Goal: Task Accomplishment & Management: Use online tool/utility

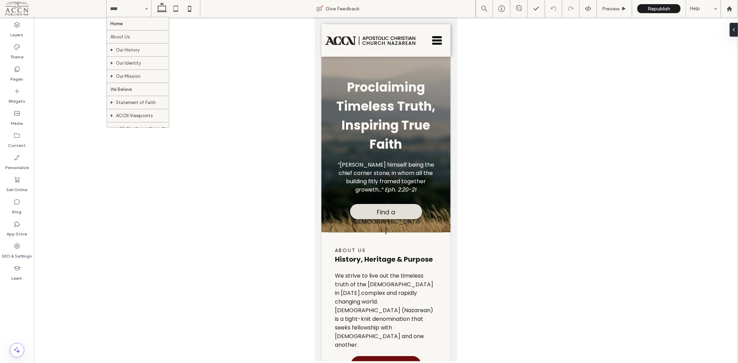
scroll to position [115, 0]
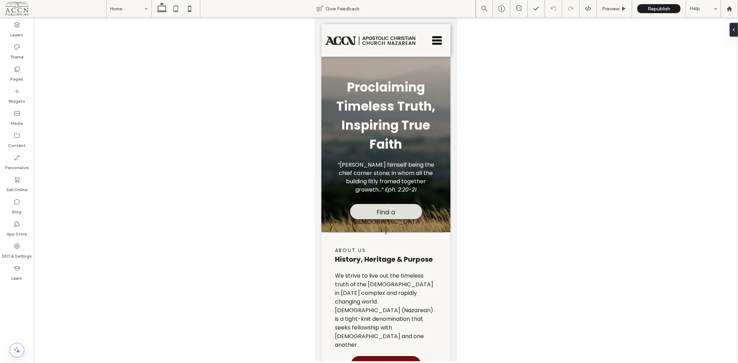
click at [19, 75] on label "Pages" at bounding box center [17, 78] width 13 height 10
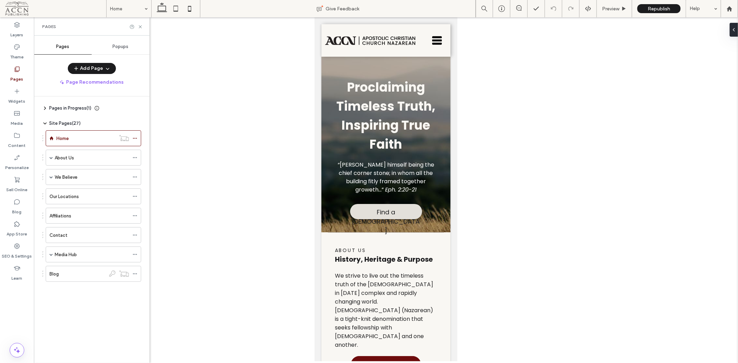
click at [126, 51] on div "Popups" at bounding box center [121, 46] width 58 height 15
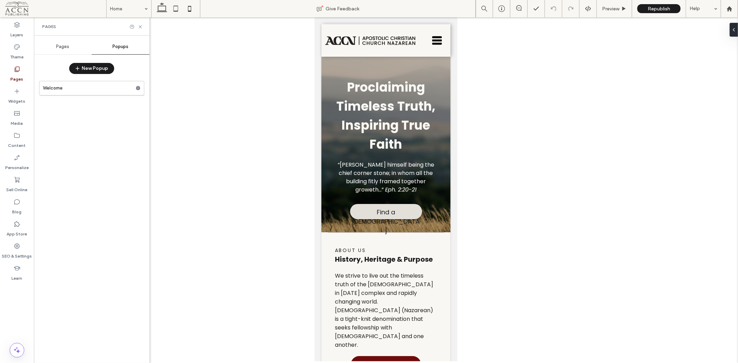
click at [99, 88] on label "Welcome" at bounding box center [89, 88] width 93 height 14
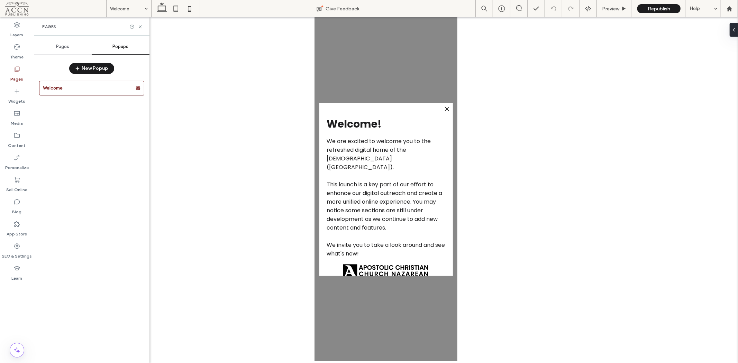
scroll to position [0, 0]
click at [447, 135] on div "Welcome! We are excited to welcome you to the refreshed digital home of the [DE…" at bounding box center [386, 203] width 134 height 175
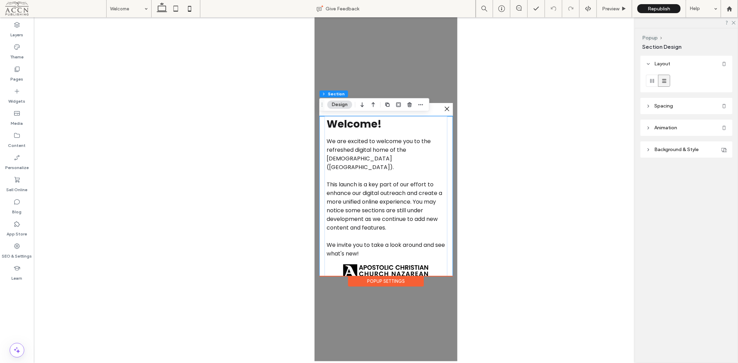
click at [674, 106] on header "Spacing" at bounding box center [686, 106] width 92 height 16
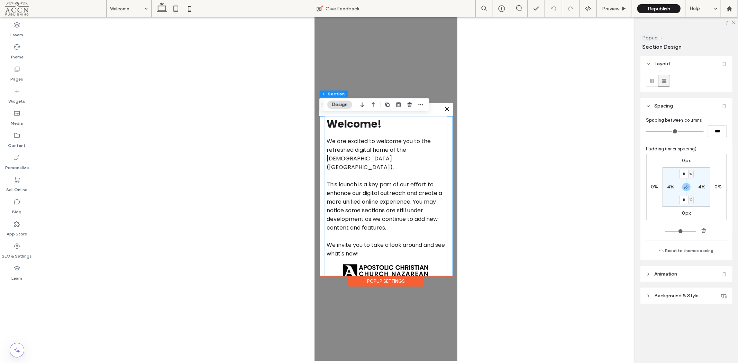
click at [450, 119] on div "Welcome! We are excited to welcome you to the refreshed digital home of the [DE…" at bounding box center [386, 203] width 134 height 175
click at [719, 188] on label "0%" at bounding box center [717, 187] width 7 height 6
click at [717, 188] on input "*" at bounding box center [715, 187] width 9 height 9
type input "*"
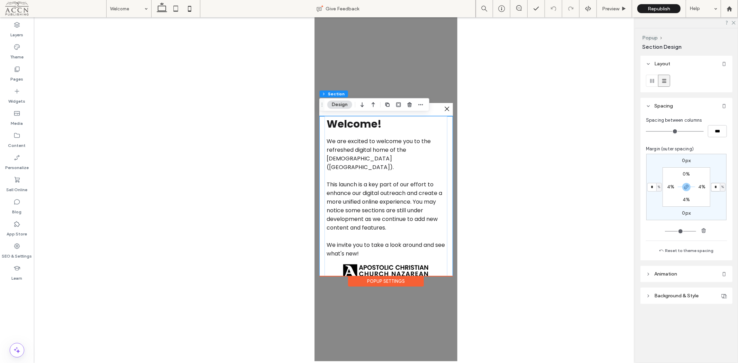
type input "*"
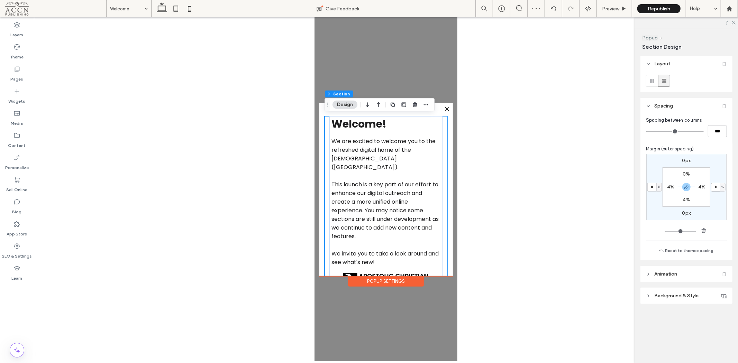
click at [717, 185] on input "*" at bounding box center [715, 187] width 9 height 9
type input "*"
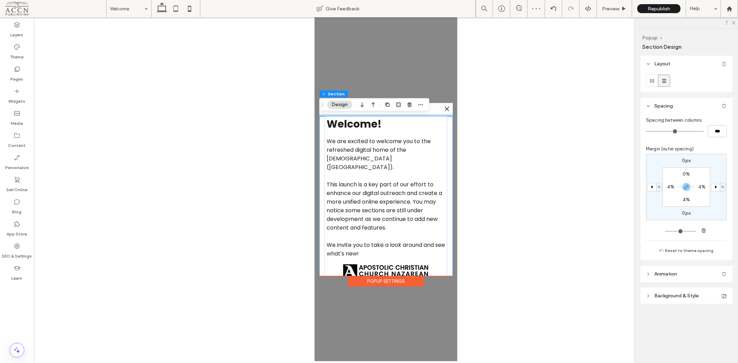
click at [431, 108] on div ".st0-1091118977{fill-rule:evenodd;clip-rule:evenodd;}" at bounding box center [386, 109] width 134 height 12
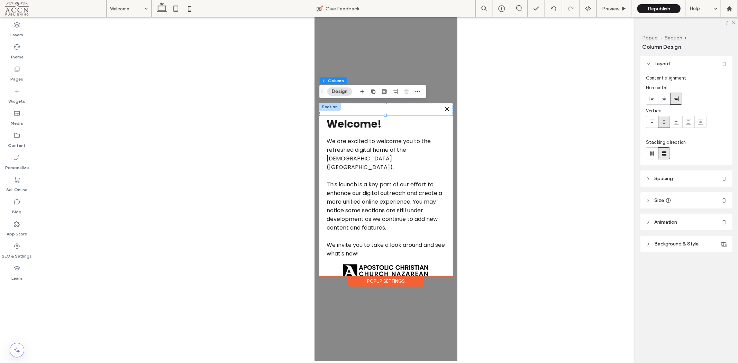
click at [675, 178] on header "Spacing" at bounding box center [686, 179] width 92 height 16
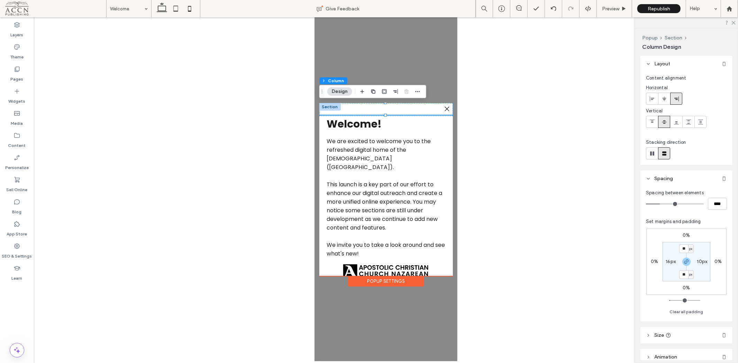
click at [652, 262] on label "0%" at bounding box center [654, 262] width 7 height 6
type input "*"
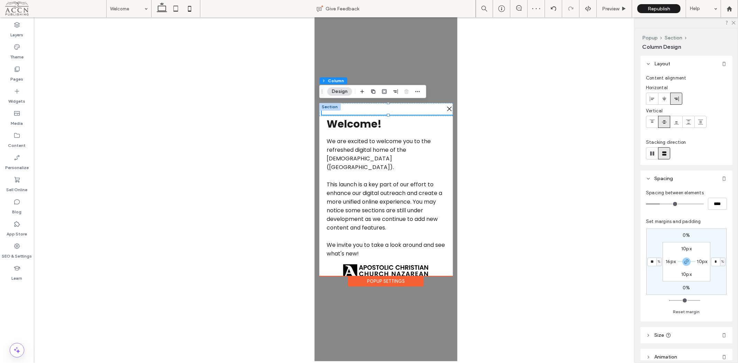
type input "**"
click at [653, 262] on input "**" at bounding box center [651, 262] width 9 height 9
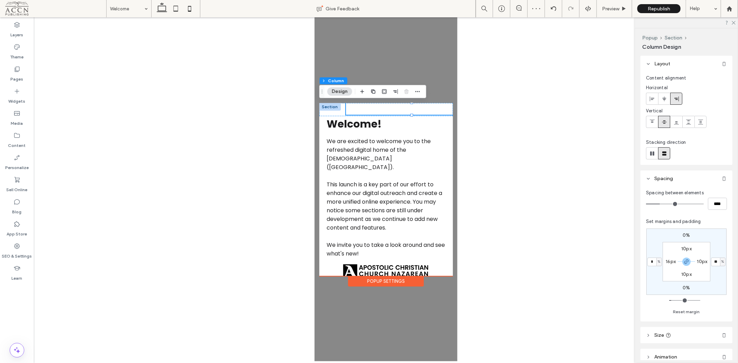
type input "*"
click at [450, 268] on div "Welcome! We are excited to welcome you to the refreshed digital home of the [DE…" at bounding box center [386, 203] width 134 height 175
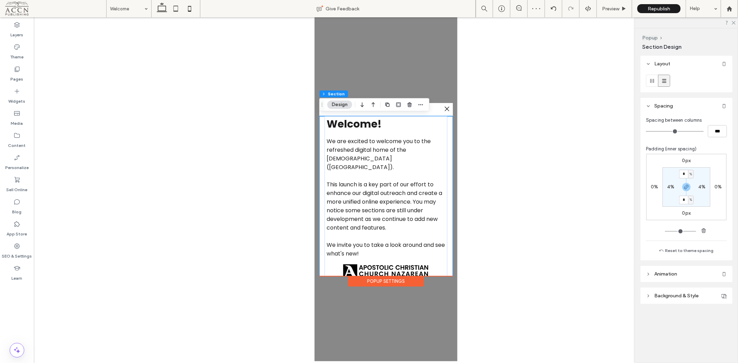
click at [448, 275] on div ".st0-1091118977{fill-rule:evenodd;clip-rule:evenodd;} + Add Section Welcome! We…" at bounding box center [386, 189] width 134 height 173
click at [395, 284] on div "Popup Settings" at bounding box center [386, 281] width 76 height 11
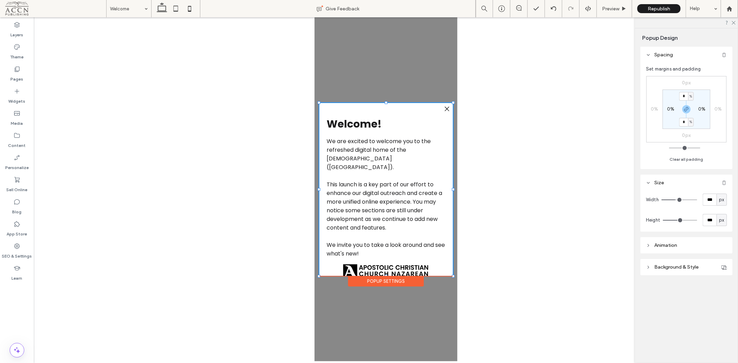
click at [700, 110] on label "0%" at bounding box center [701, 109] width 7 height 6
click at [701, 110] on input "*" at bounding box center [699, 109] width 9 height 9
type input "*"
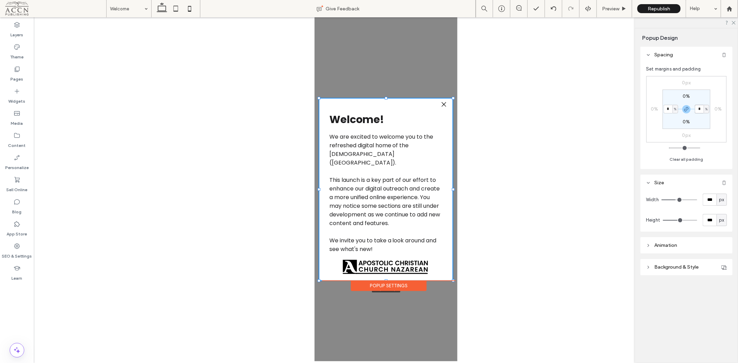
drag, startPoint x: 385, startPoint y: 274, endPoint x: 386, endPoint y: 279, distance: 4.6
click at [386, 279] on div at bounding box center [385, 280] width 3 height 3
type input "***"
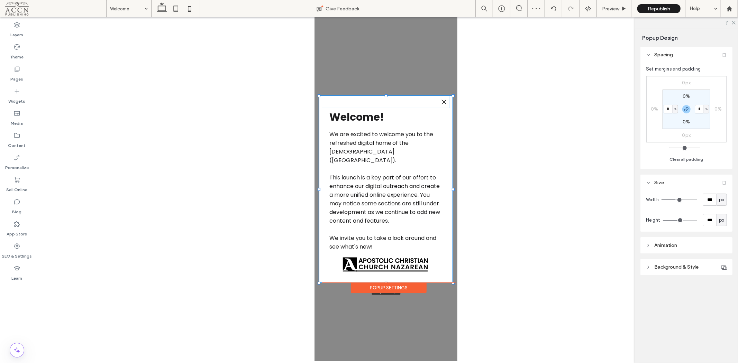
click at [386, 95] on div at bounding box center [385, 95] width 3 height 3
type input "***"
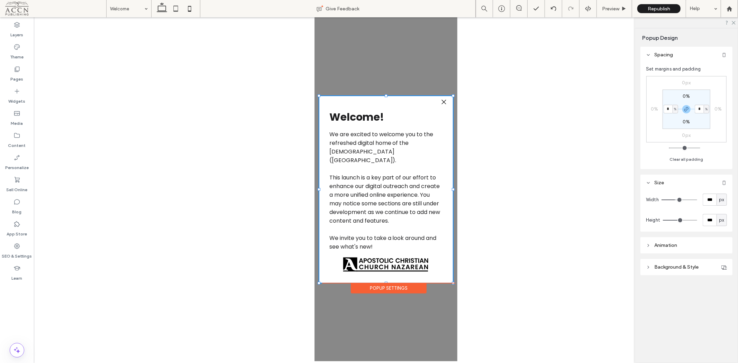
type input "***"
click at [675, 200] on input "range" at bounding box center [679, 200] width 36 height 1
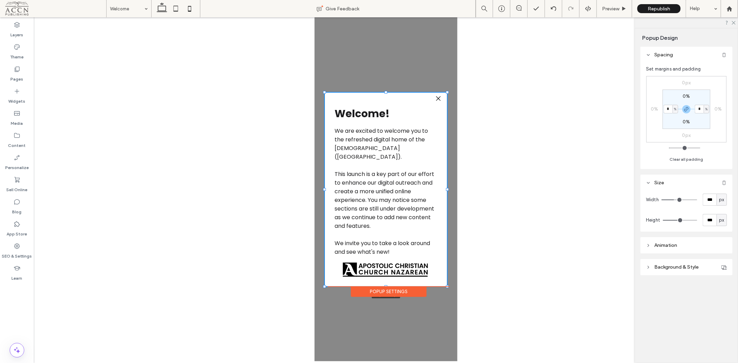
drag, startPoint x: 324, startPoint y: 281, endPoint x: 323, endPoint y: 285, distance: 3.5
click at [323, 285] on div at bounding box center [324, 286] width 3 height 3
type input "***"
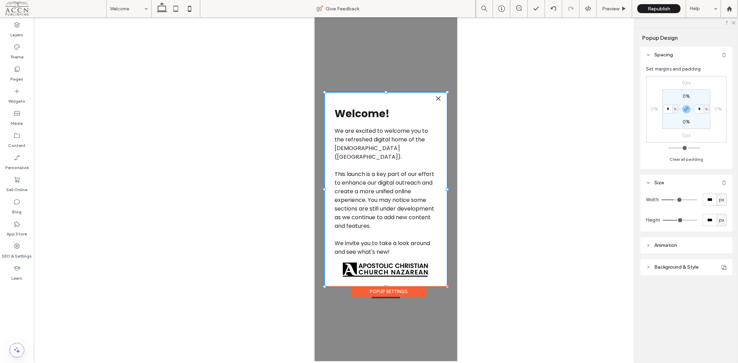
type input "***"
click at [403, 271] on div "Welcome! We are excited to welcome you to the refreshed digital home of the [DE…" at bounding box center [385, 195] width 107 height 179
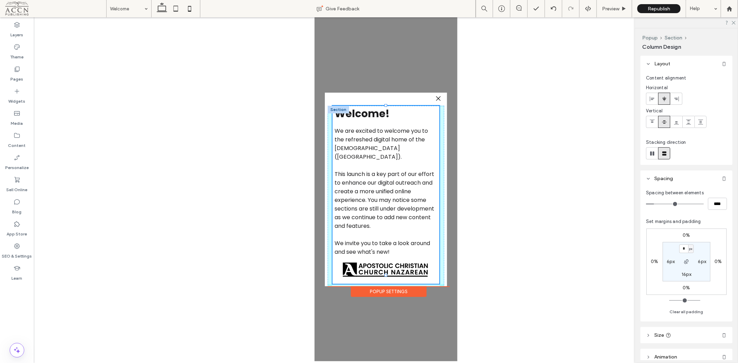
drag, startPoint x: 385, startPoint y: 273, endPoint x: 385, endPoint y: 269, distance: 3.8
click at [385, 269] on div "Welcome! We are excited to welcome you to the refreshed digital home of the [DE…" at bounding box center [385, 197] width 117 height 183
type input "***"
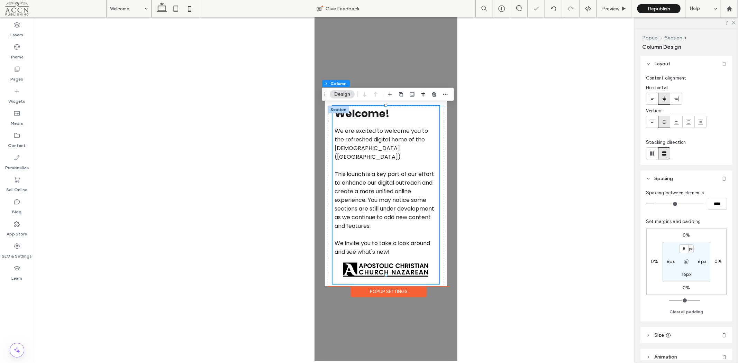
click at [422, 280] on div ".st0-1091118977{fill-rule:evenodd;clip-rule:evenodd;} + Add Section Welcome! We…" at bounding box center [385, 189] width 117 height 194
click at [684, 277] on label "16px" at bounding box center [687, 275] width 10 height 6
type input "**"
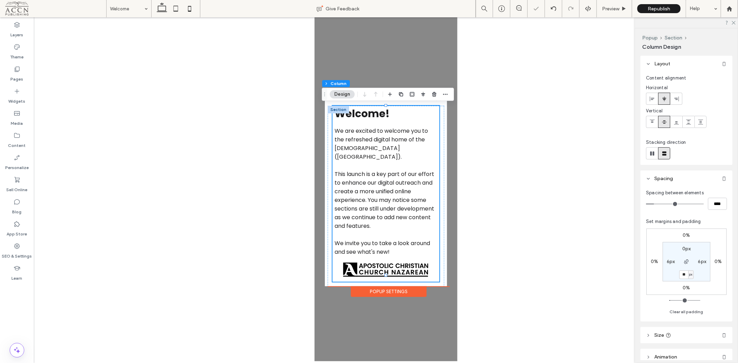
click at [683, 275] on input "**" at bounding box center [683, 275] width 9 height 9
type input "*"
click at [395, 302] on div ".st0-1091118977{fill-rule:evenodd;clip-rule:evenodd;} + Add Section Welcome! We…" at bounding box center [385, 189] width 143 height 344
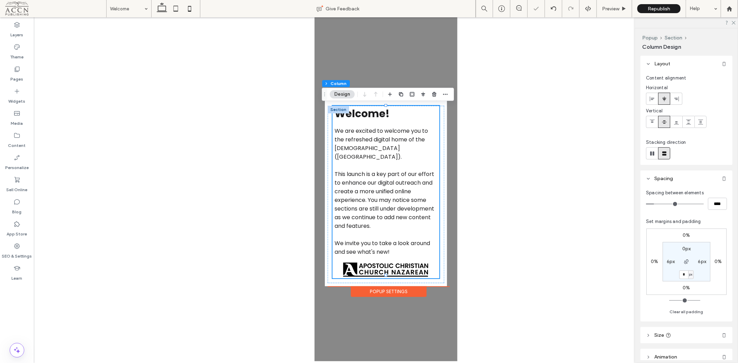
click at [413, 65] on div ".st0-1091118977{fill-rule:evenodd;clip-rule:evenodd;} + Add Section Welcome! We…" at bounding box center [385, 189] width 143 height 344
click at [513, 156] on div at bounding box center [386, 189] width 704 height 344
click at [623, 6] on icon at bounding box center [623, 8] width 5 height 5
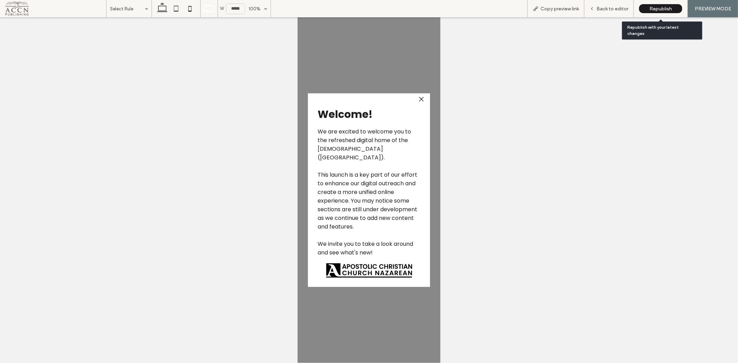
click at [650, 8] on span "Republish" at bounding box center [660, 9] width 22 height 6
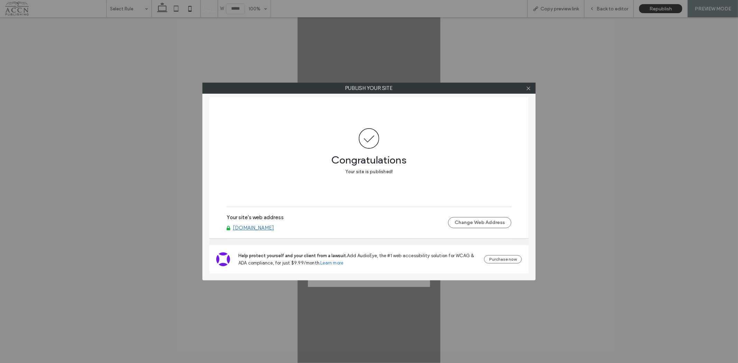
click at [527, 86] on icon at bounding box center [528, 88] width 5 height 5
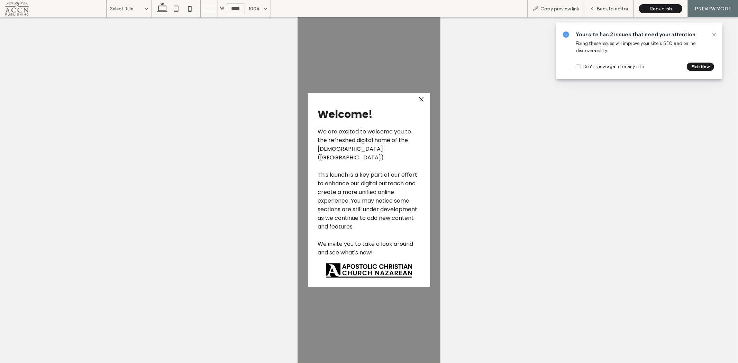
click at [594, 8] on icon at bounding box center [591, 8] width 5 height 5
